Goal: Communication & Community: Share content

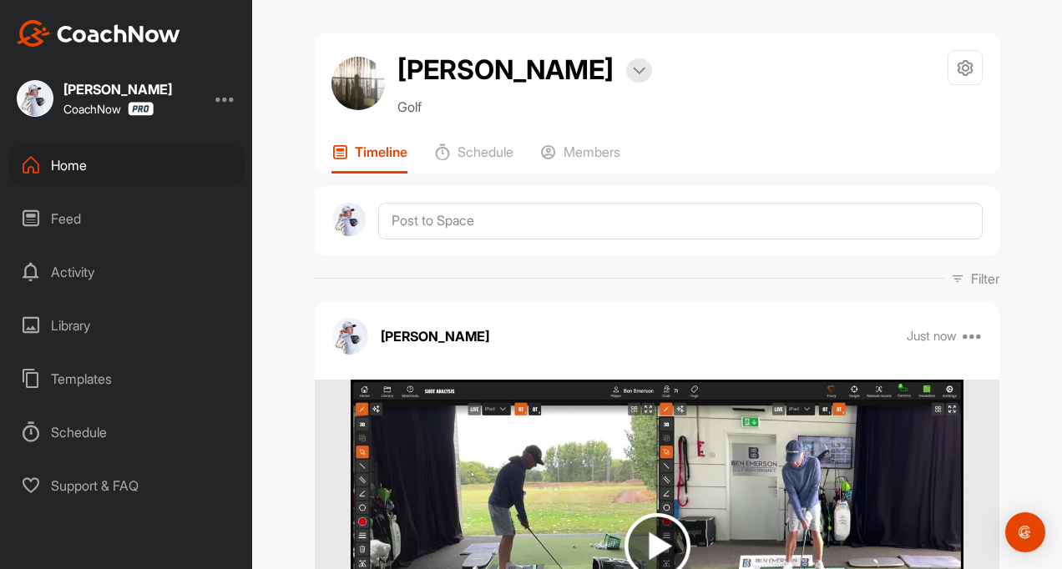
scroll to position [167, 0]
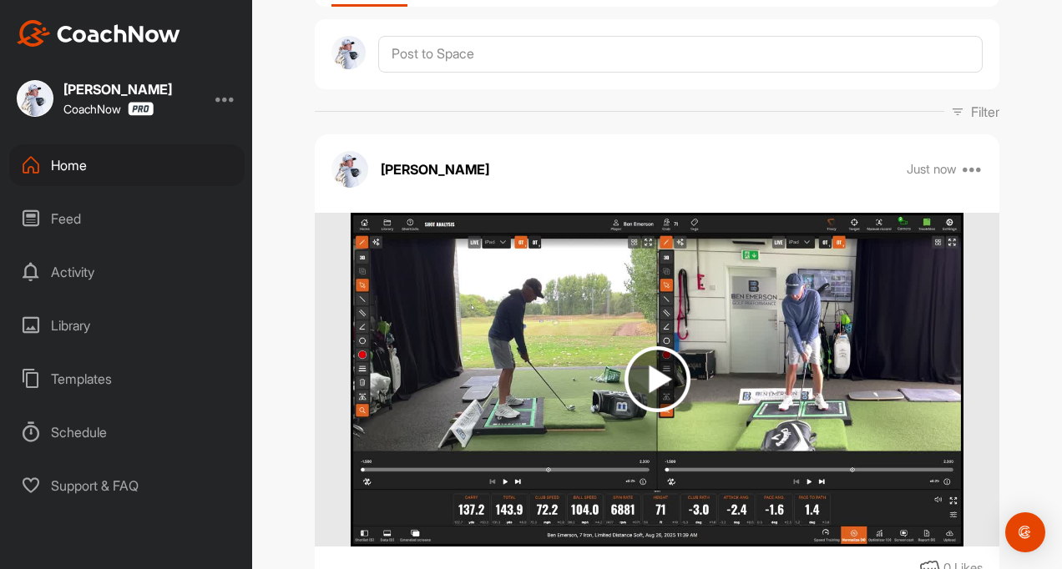
click at [56, 229] on div "Feed" at bounding box center [126, 219] width 235 height 42
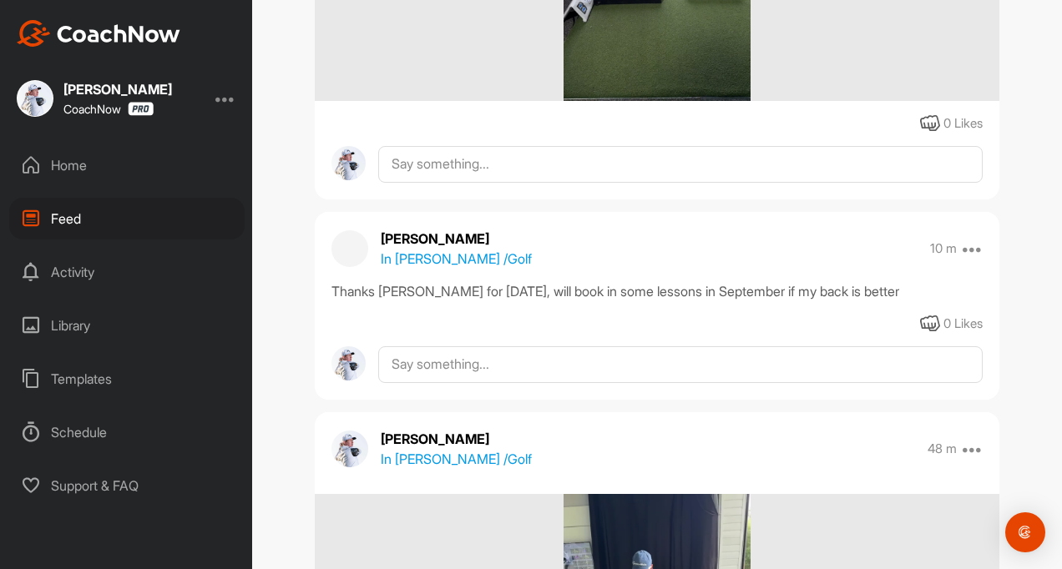
scroll to position [584, 0]
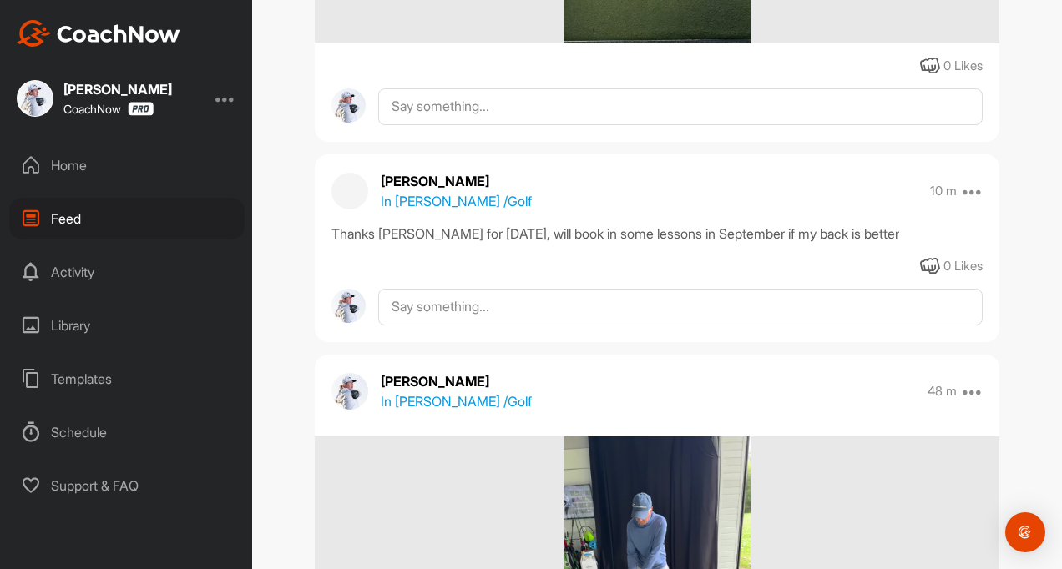
click at [61, 214] on div "Feed" at bounding box center [126, 219] width 235 height 42
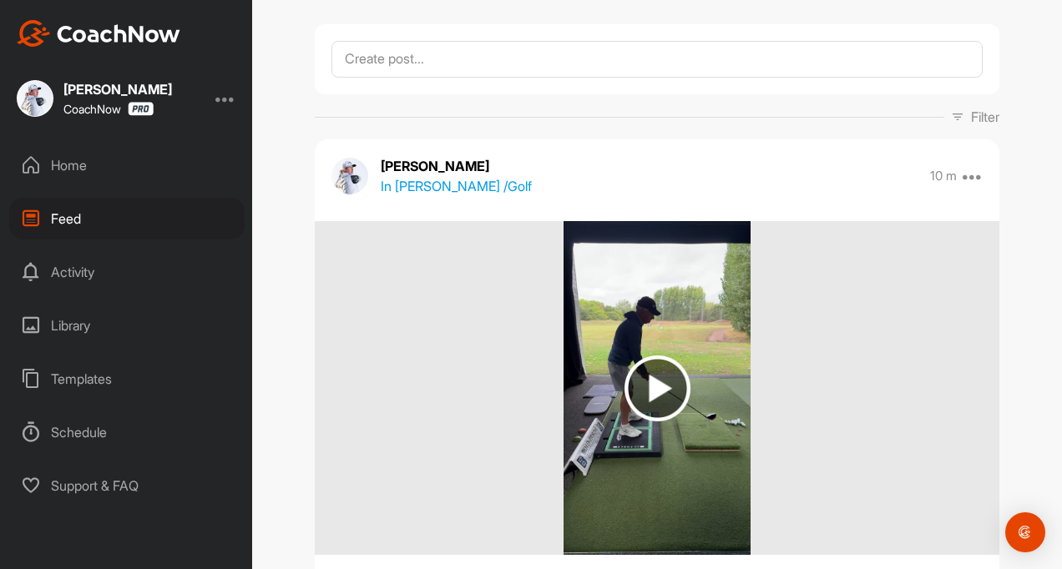
scroll to position [0, 0]
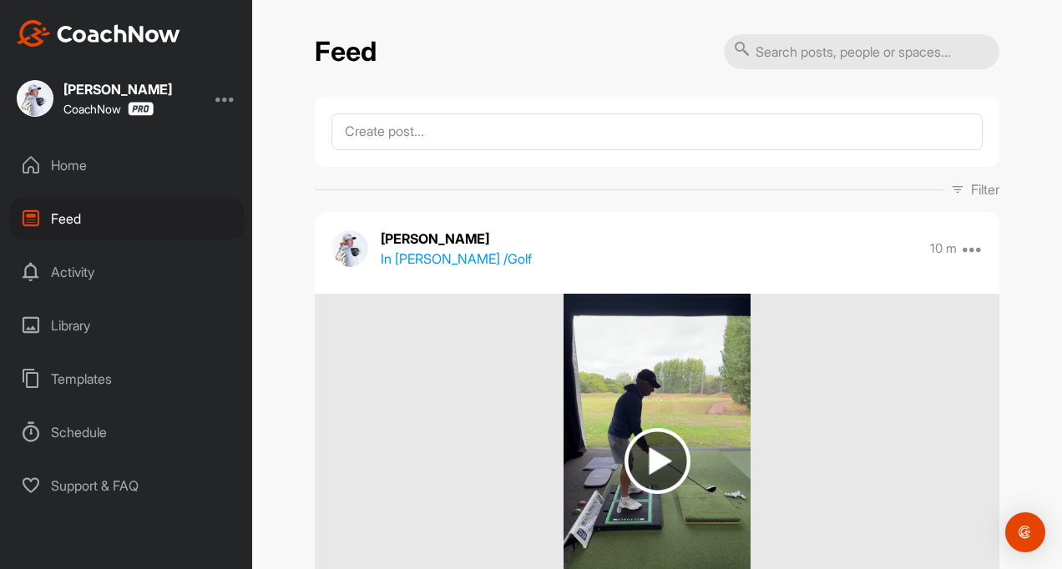
click at [70, 168] on div "Home" at bounding box center [126, 165] width 235 height 42
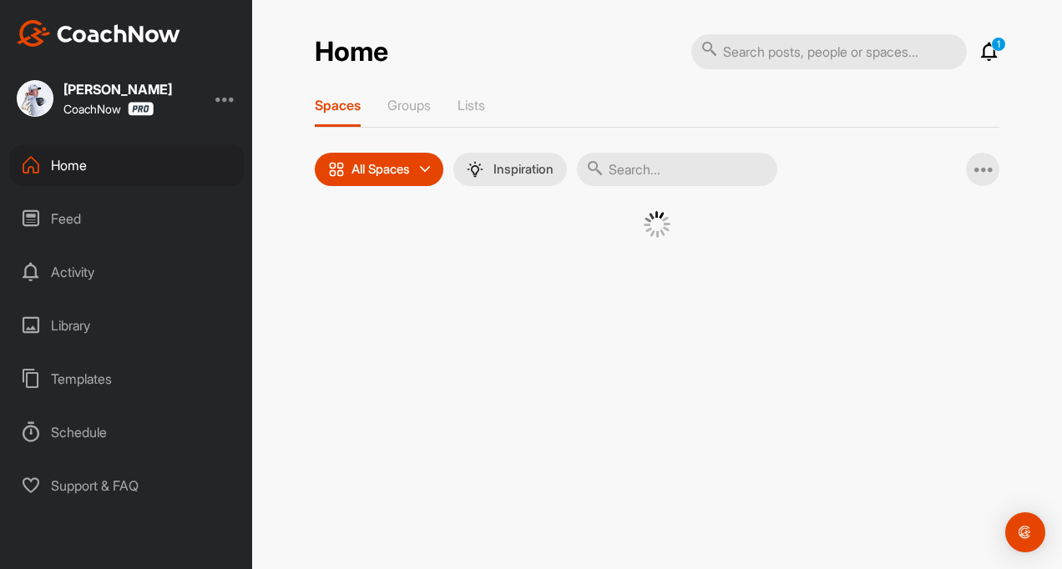
click at [67, 214] on div "Feed" at bounding box center [126, 219] width 235 height 42
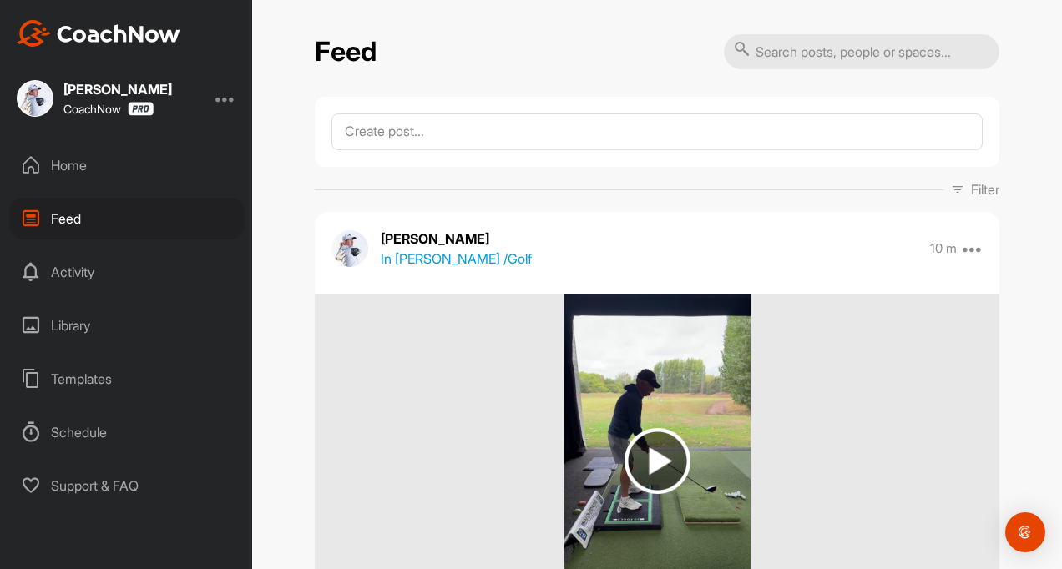
click at [93, 146] on div "Home" at bounding box center [126, 165] width 235 height 42
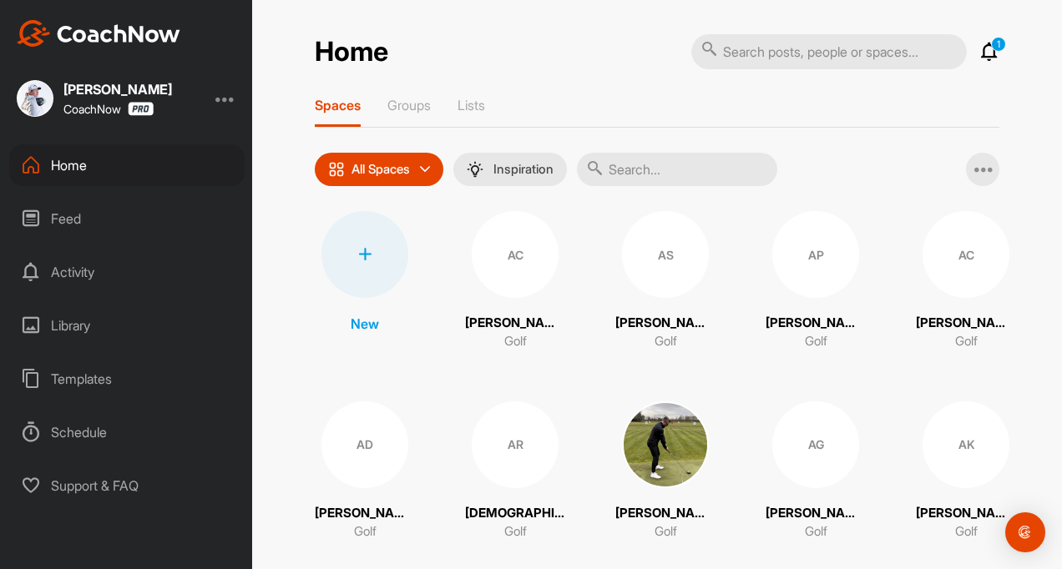
click at [643, 165] on input "text" at bounding box center [677, 169] width 200 height 33
type input "matt"
click at [64, 215] on div "Feed" at bounding box center [126, 219] width 235 height 42
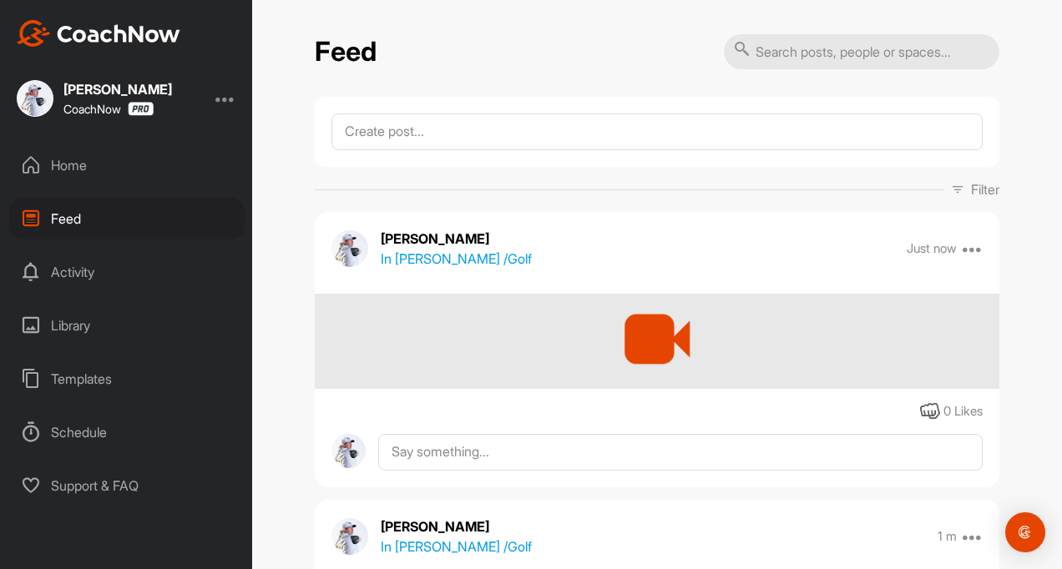
click at [429, 258] on p "In Matt Gordon / Golf" at bounding box center [456, 259] width 151 height 20
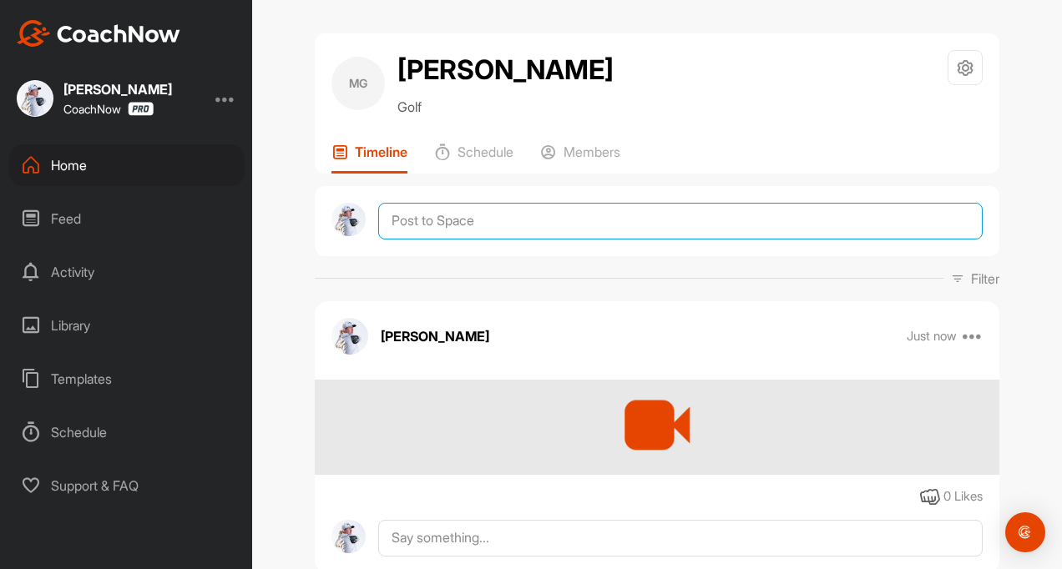
click at [435, 206] on textarea at bounding box center [680, 221] width 604 height 37
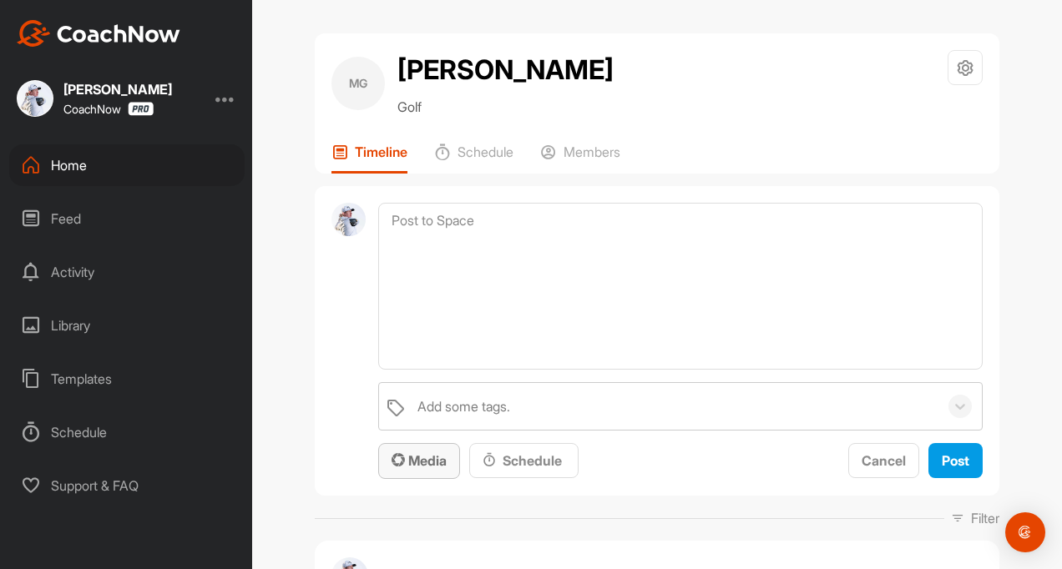
click at [420, 459] on span "Media" at bounding box center [419, 461] width 55 height 17
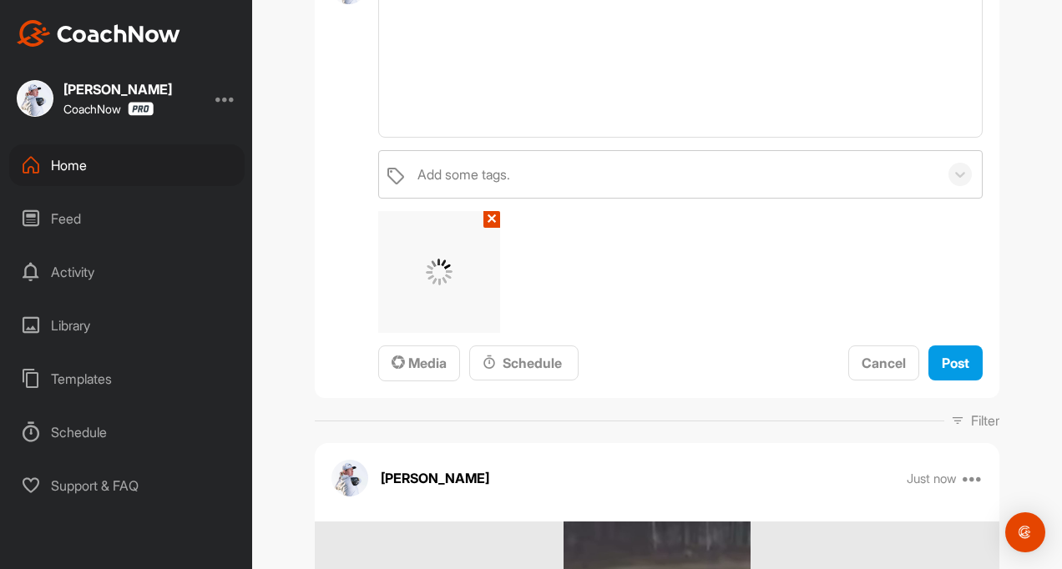
scroll to position [250, 0]
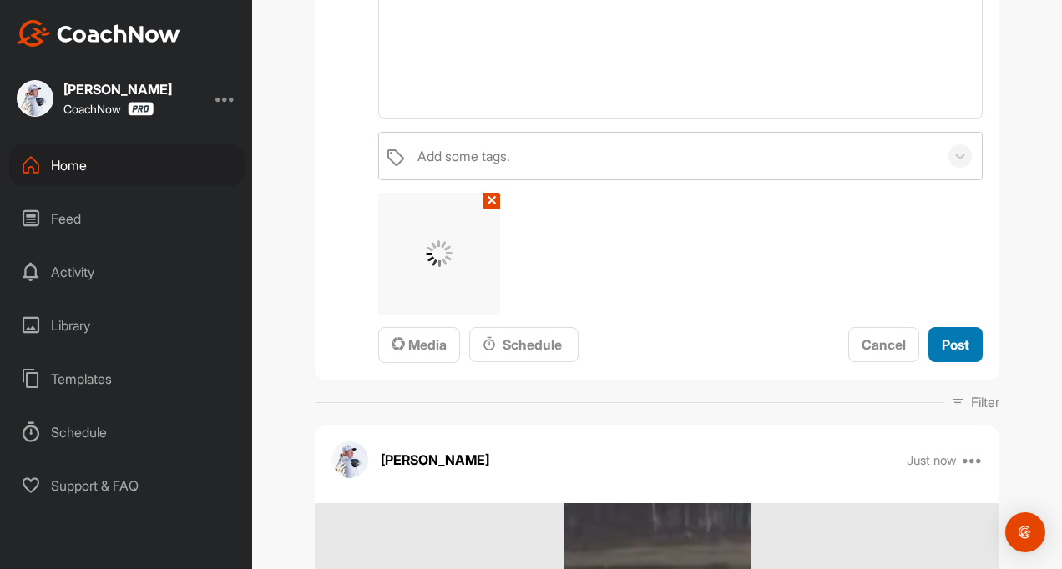
click at [948, 342] on span "Post" at bounding box center [956, 344] width 28 height 17
